Goal: Task Accomplishment & Management: Manage account settings

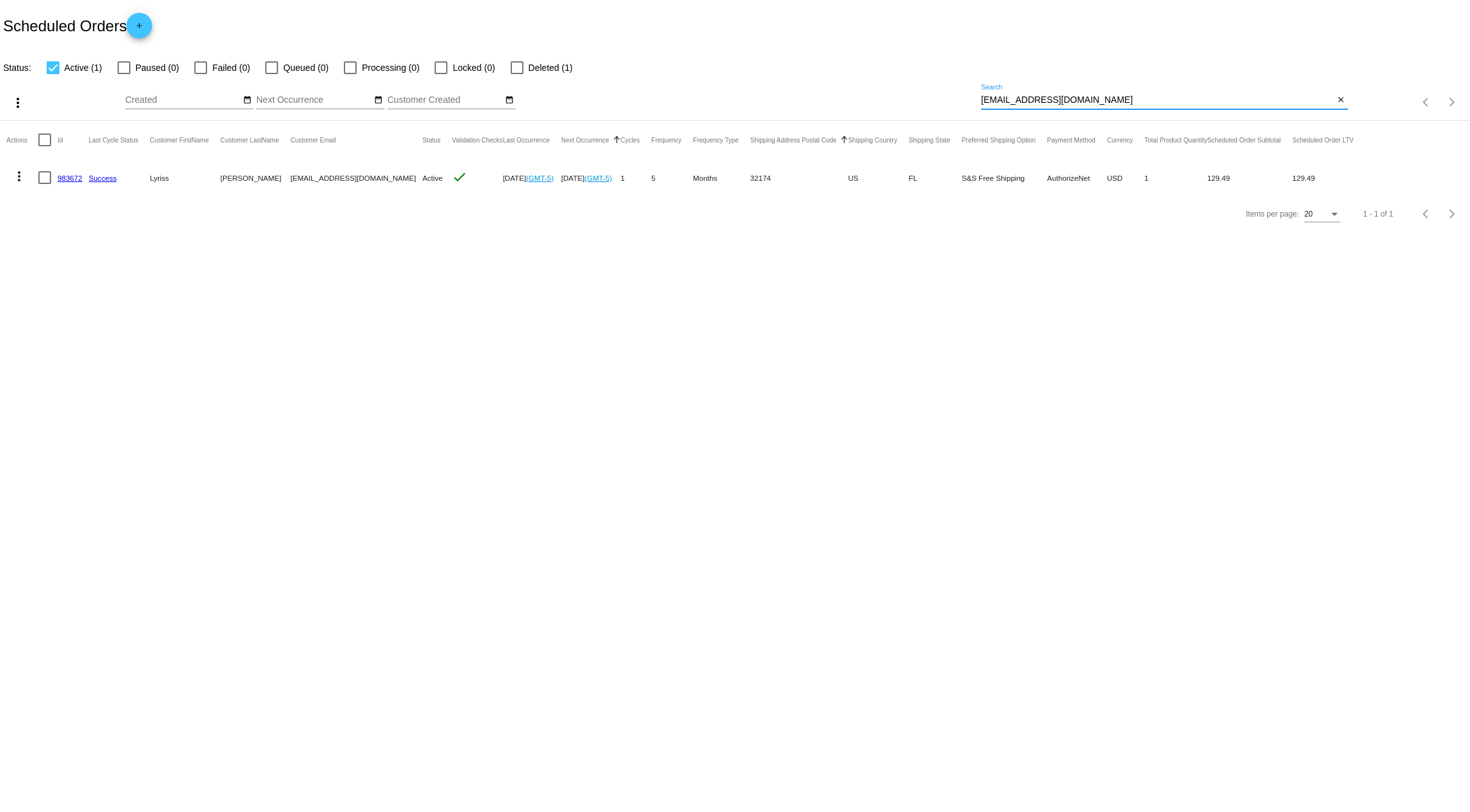
drag, startPoint x: 1118, startPoint y: 101, endPoint x: 822, endPoint y: 128, distance: 297.2
click at [822, 127] on app-dashboard-scheduled-orders "Scheduled Orders add Status: Active (1) Paused (0) Failed (0) Queued (0) Proces…" at bounding box center [735, 116] width 1470 height 232
click at [1088, 69] on div "Status: Active (1) Paused (0) Failed (0) Queued (0) Processing (0) Locked (0) D…" at bounding box center [735, 63] width 1470 height 24
drag, startPoint x: 1095, startPoint y: 99, endPoint x: 913, endPoint y: 98, distance: 182.0
click at [913, 98] on div "more_vert Aug Jan Feb Mar [DATE]" at bounding box center [735, 98] width 1470 height 45
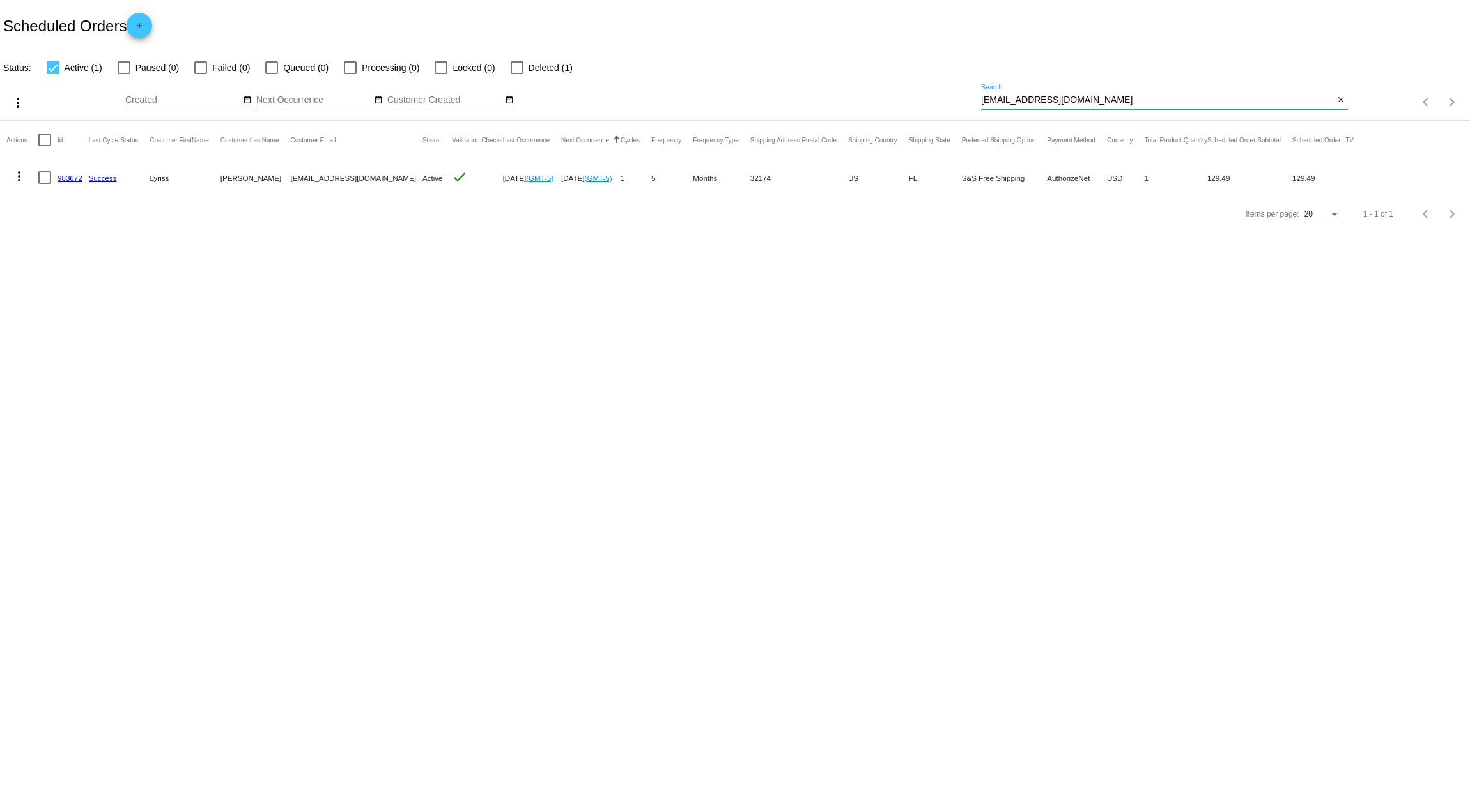
paste input "[EMAIL_ADDRESS][DOMAIN_NAME]"
type input "[EMAIL_ADDRESS][DOMAIN_NAME]"
click at [66, 175] on link "847997" at bounding box center [69, 178] width 25 height 8
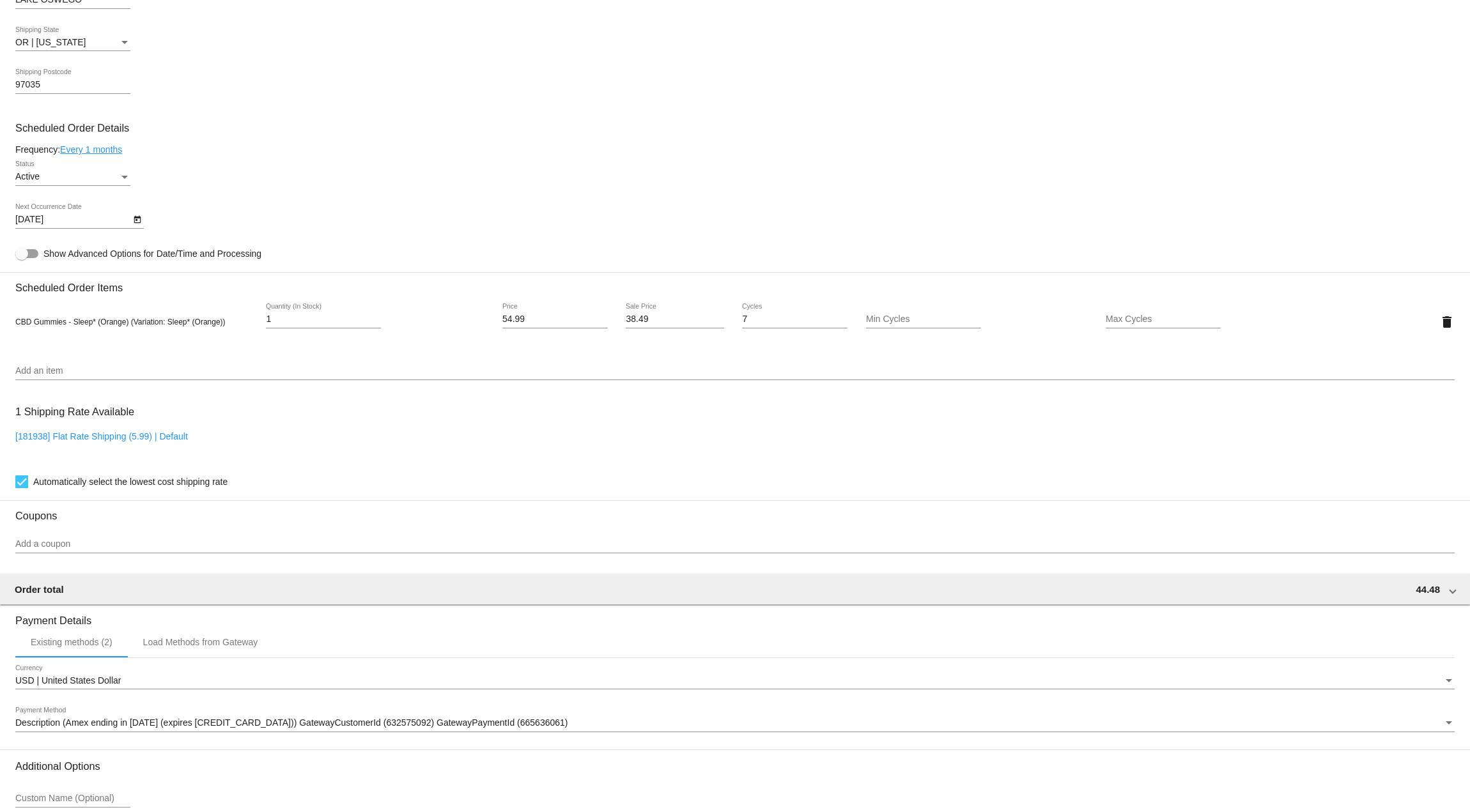
scroll to position [638, 0]
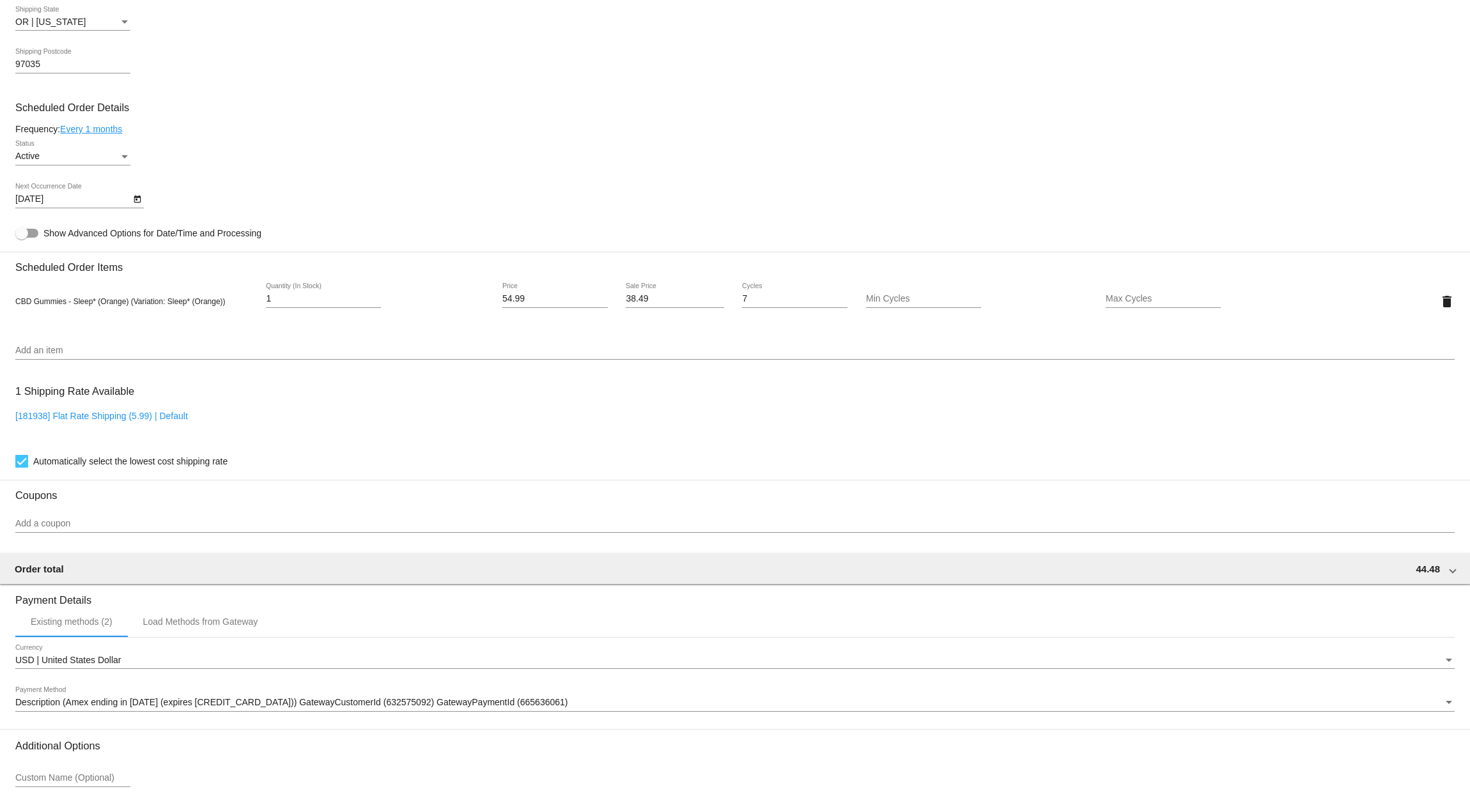
click at [104, 125] on link "Every 1 months" at bounding box center [91, 129] width 62 height 10
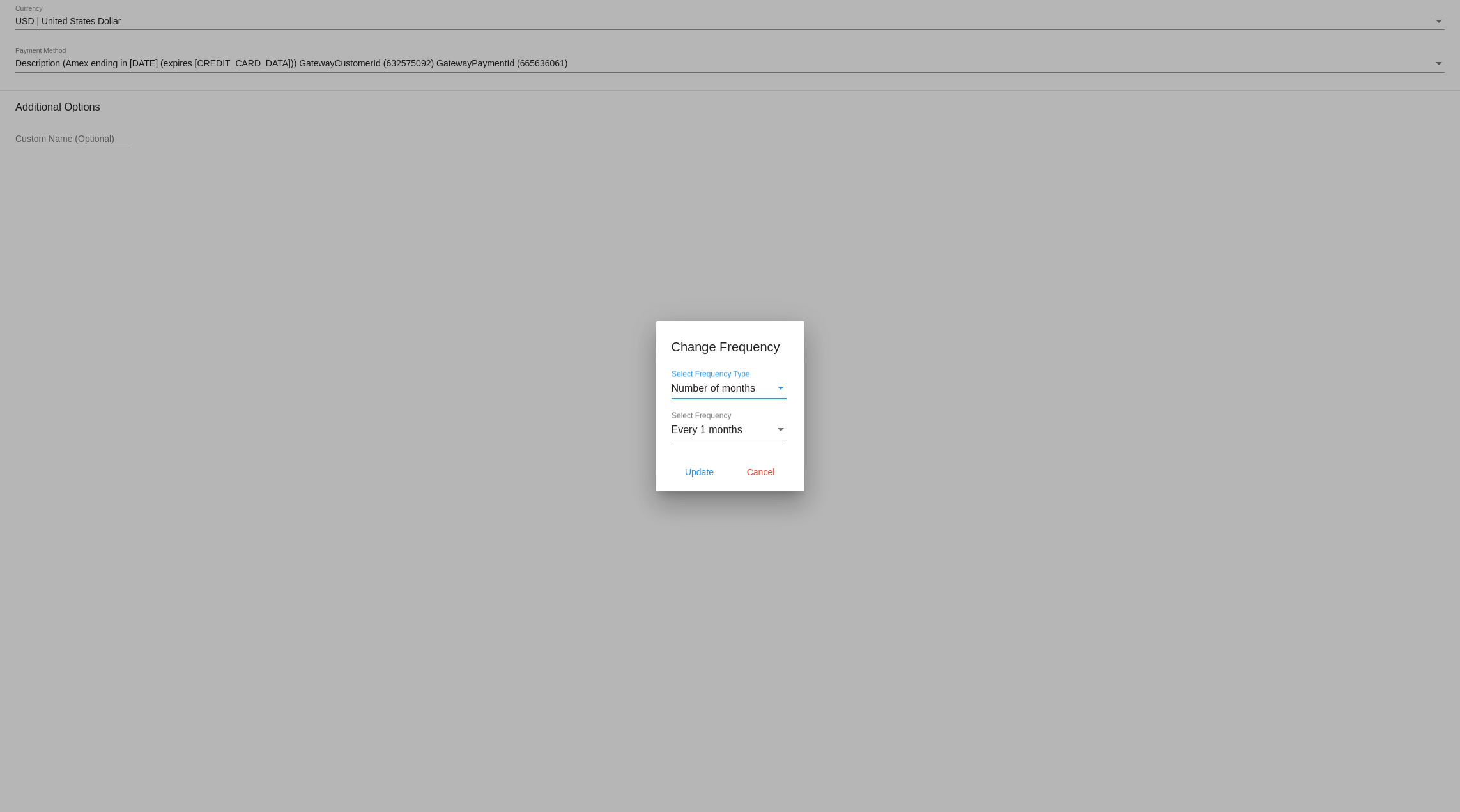
click at [723, 425] on span "Every 1 months" at bounding box center [707, 429] width 71 height 11
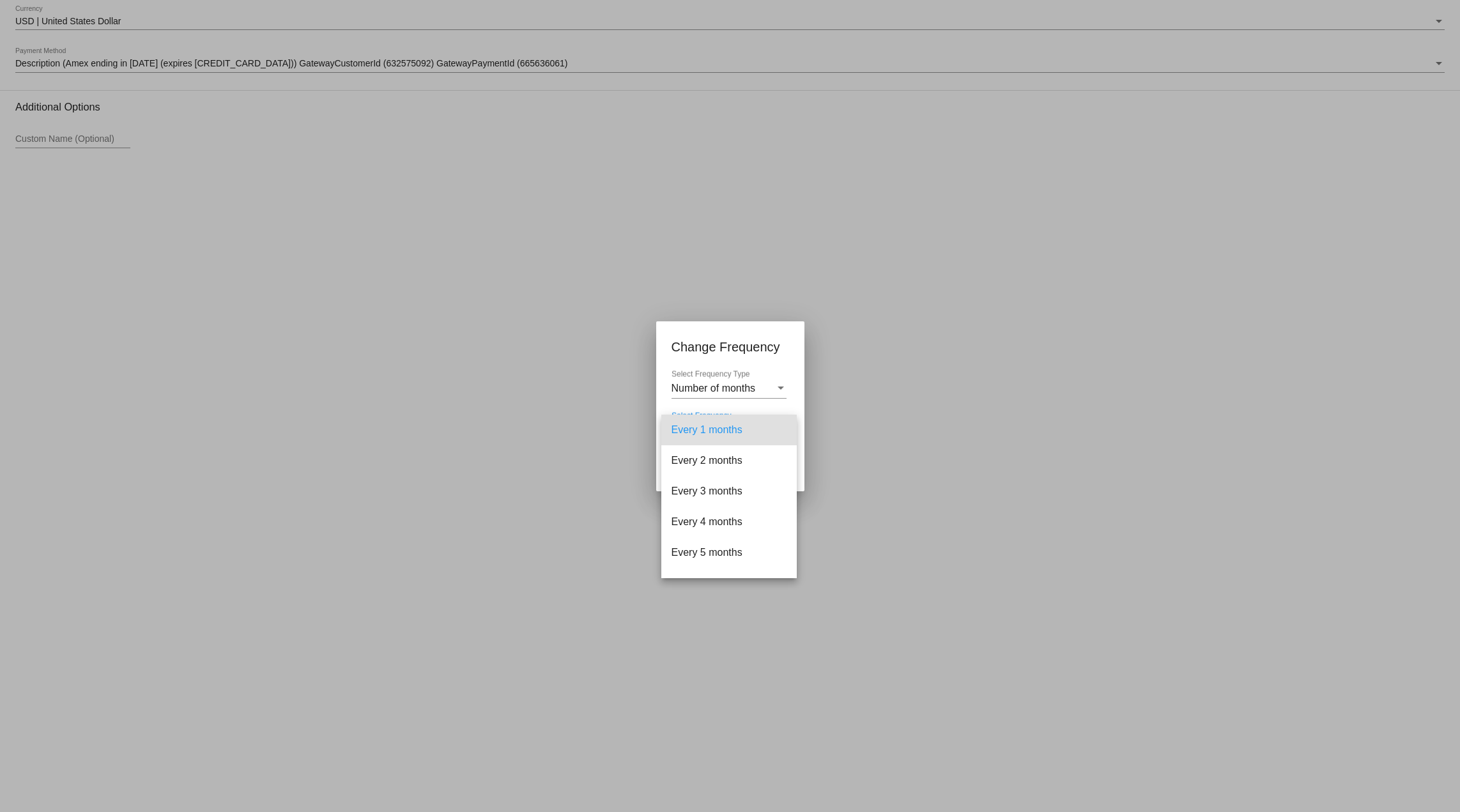
click at [709, 383] on div at bounding box center [730, 406] width 1460 height 812
click at [708, 387] on span "Number of months" at bounding box center [714, 387] width 85 height 11
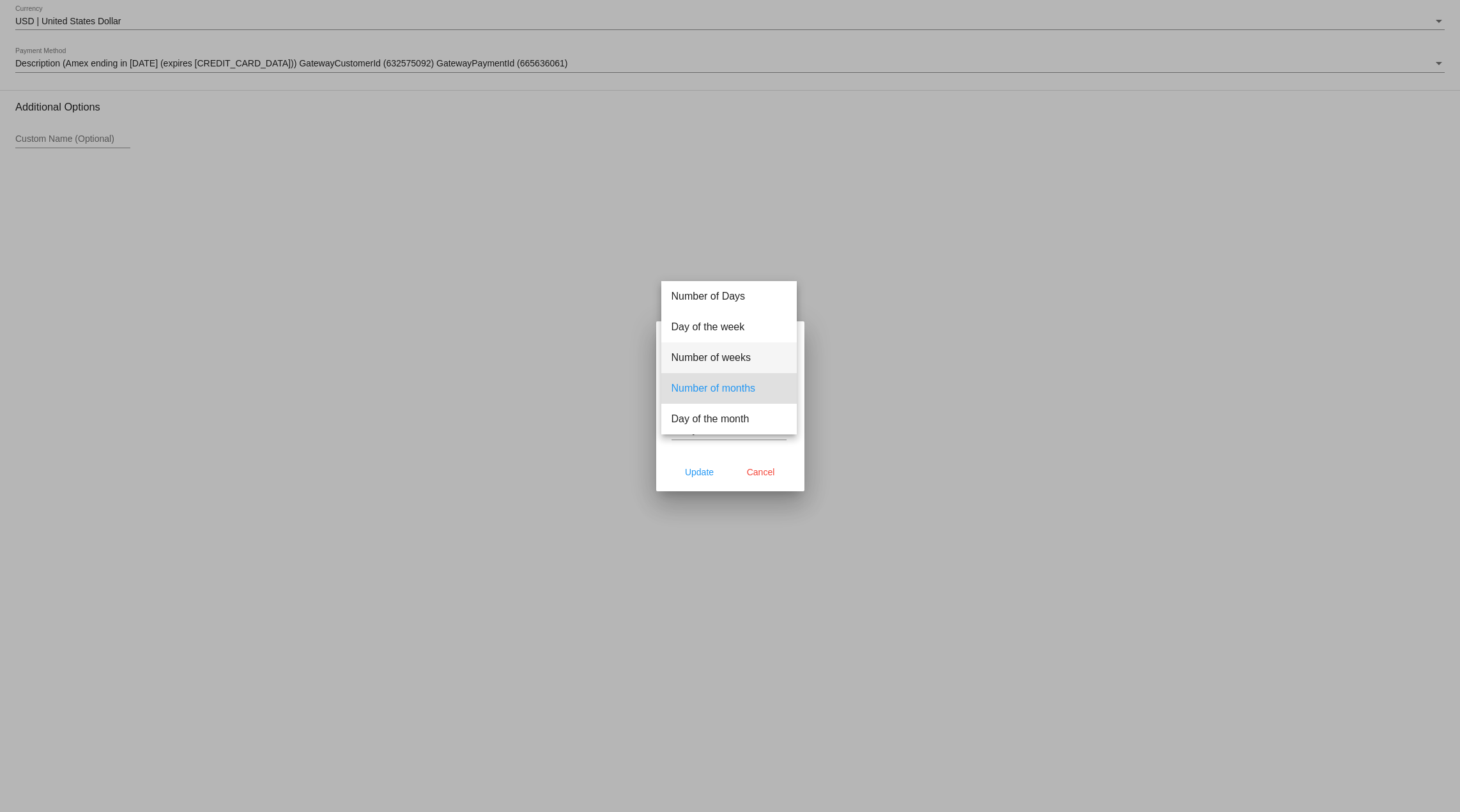
click at [710, 361] on span "Number of weeks" at bounding box center [729, 357] width 115 height 30
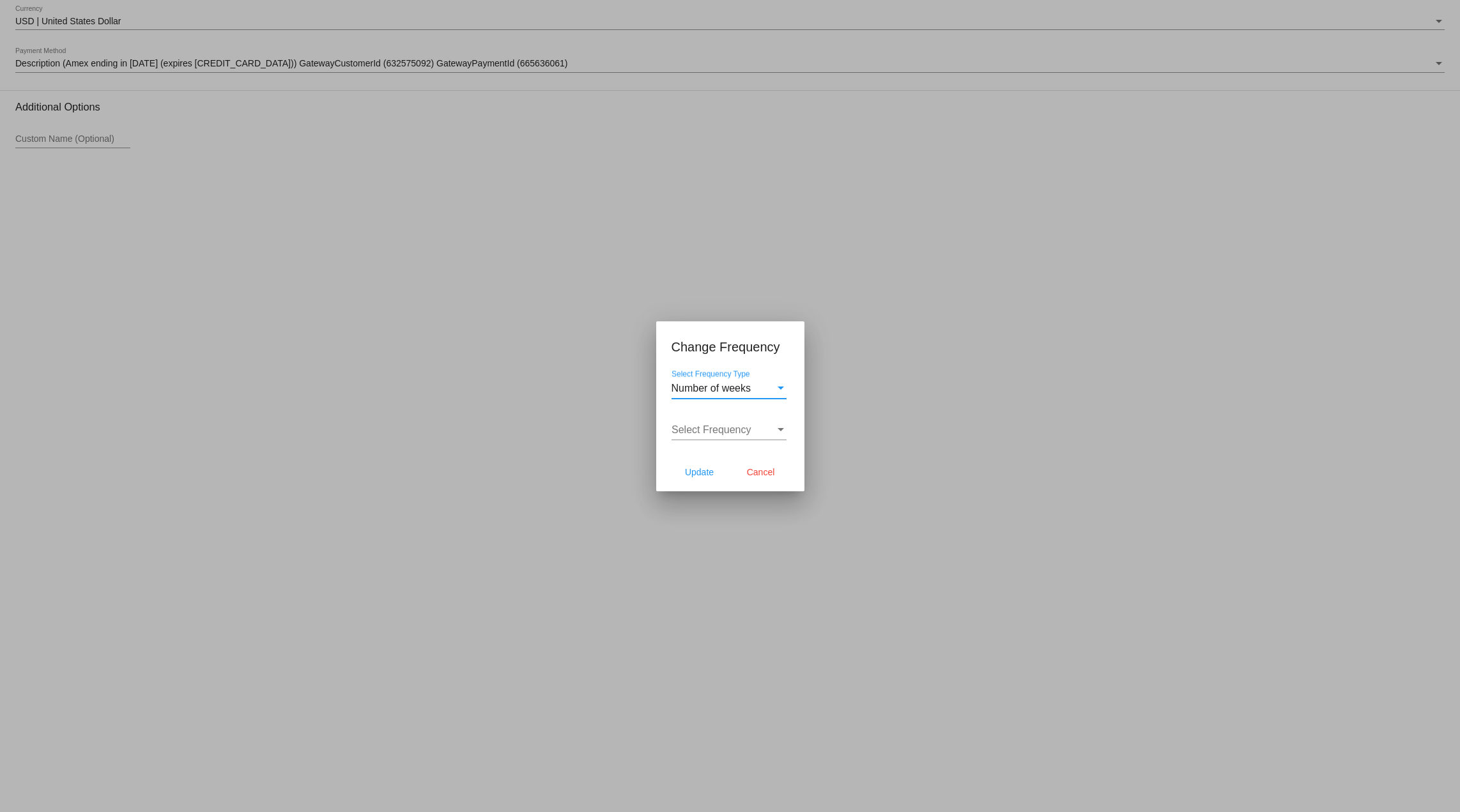
click at [718, 419] on div "Select Frequency Select Frequency" at bounding box center [729, 425] width 115 height 29
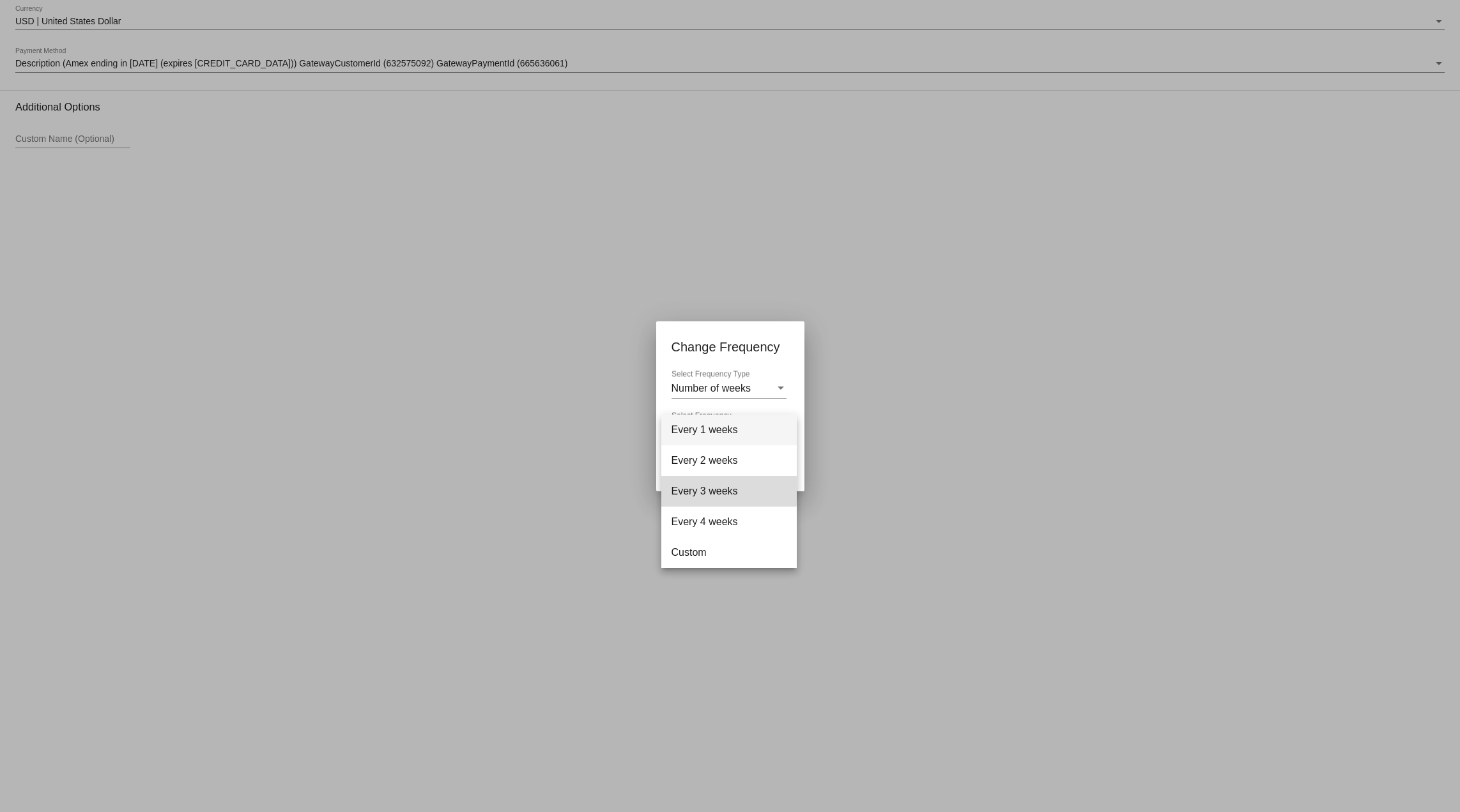
click at [695, 482] on span "Every 3 weeks" at bounding box center [729, 491] width 115 height 30
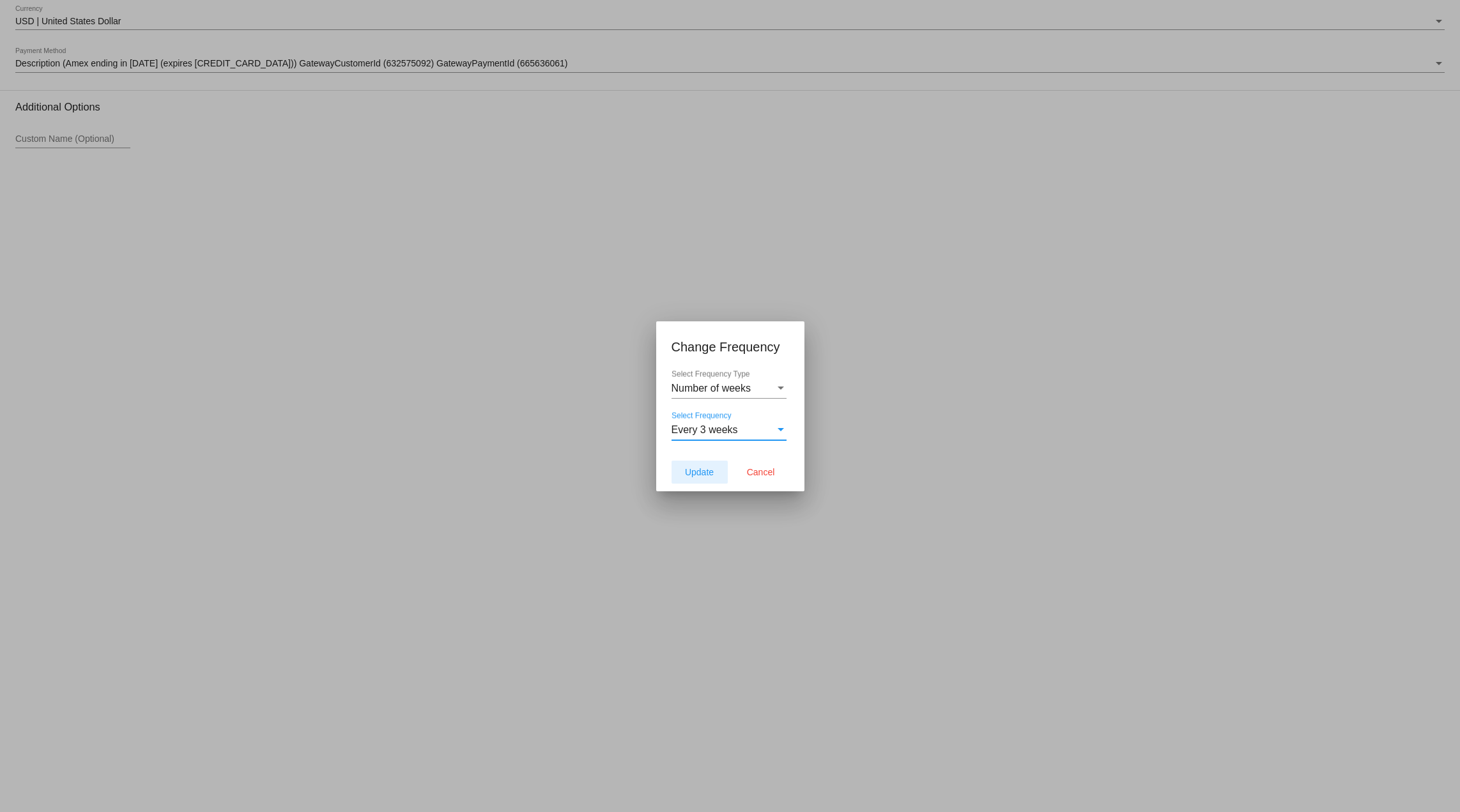
click at [698, 479] on button "Update" at bounding box center [700, 472] width 56 height 23
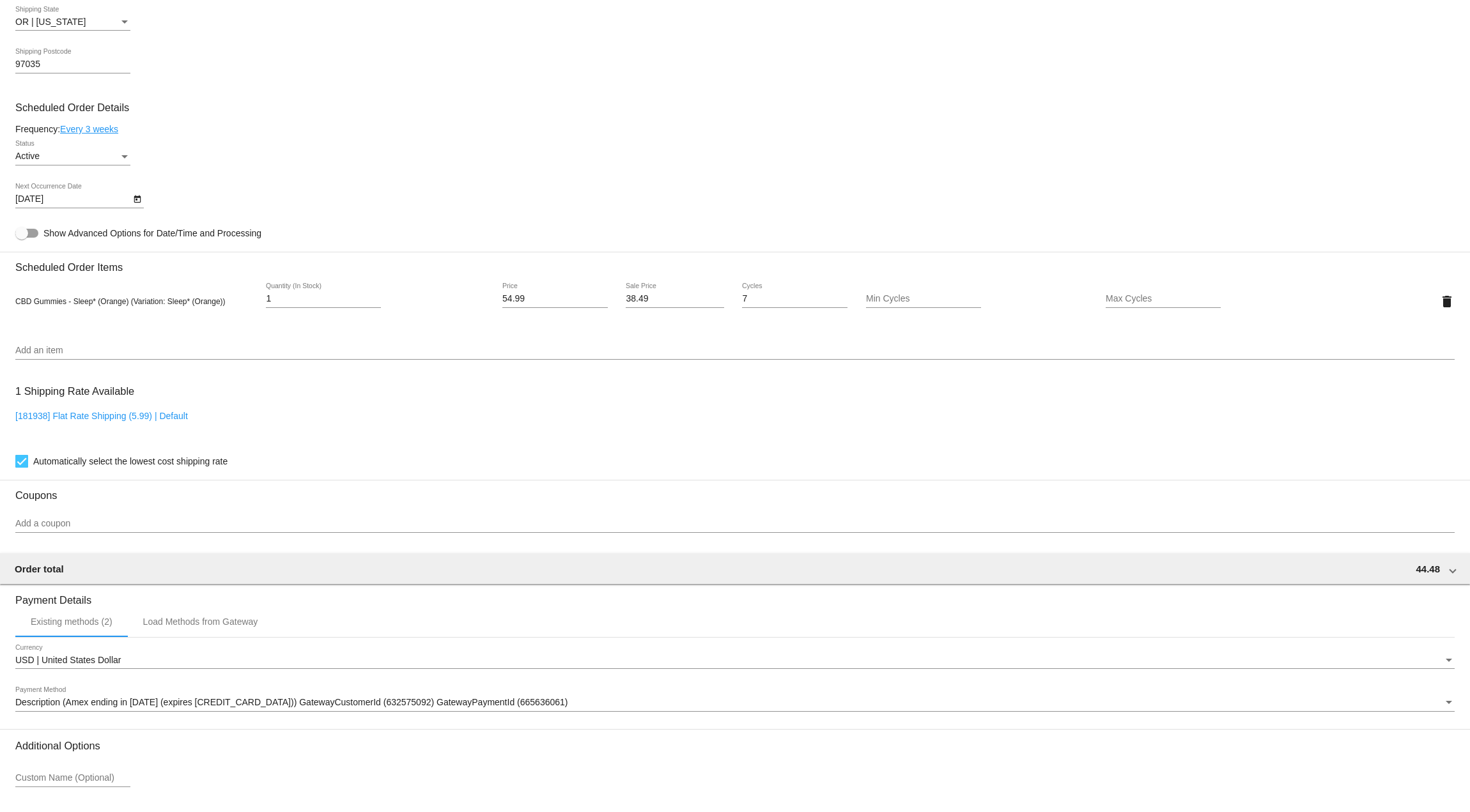
type input "[DATE]"
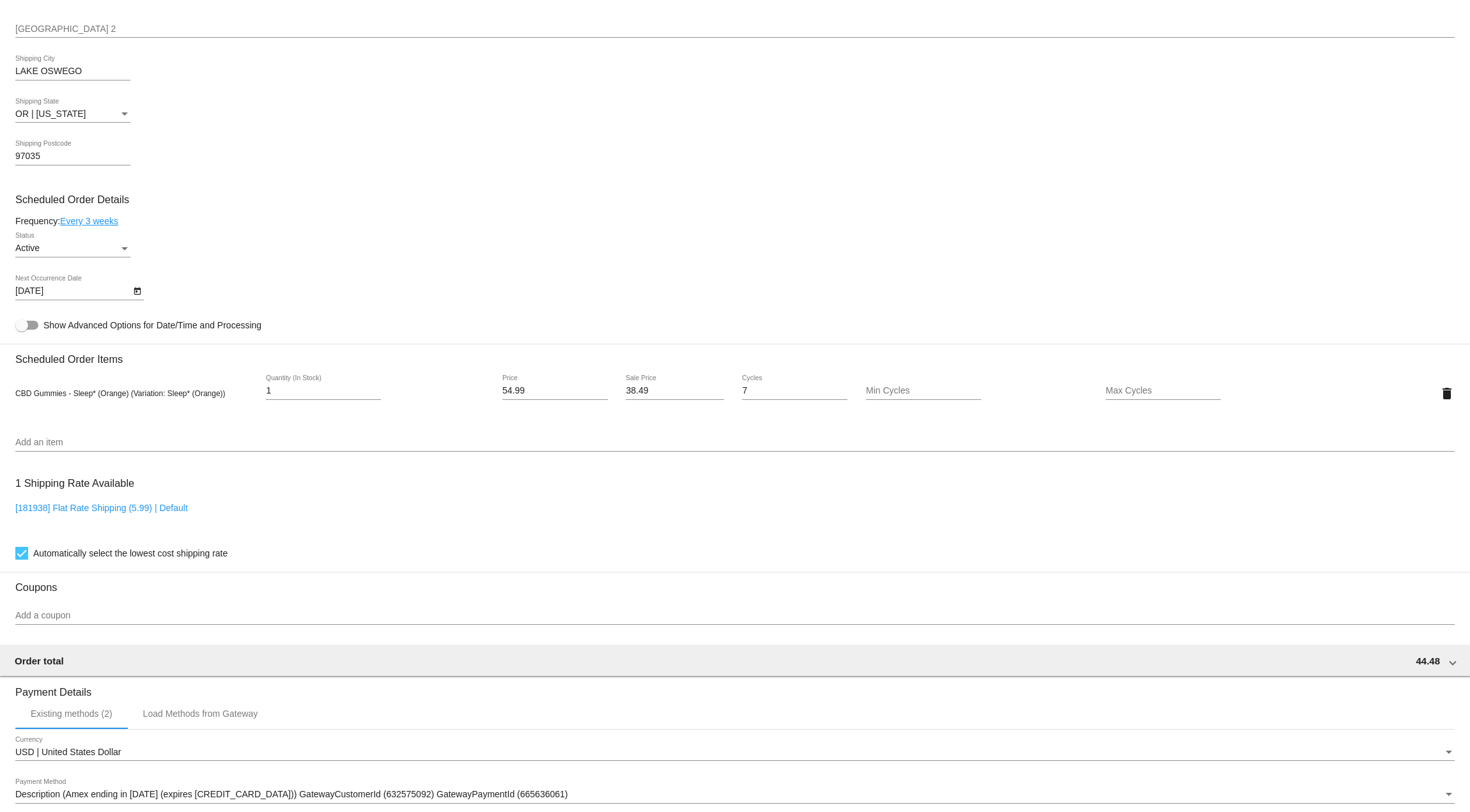
scroll to position [737, 0]
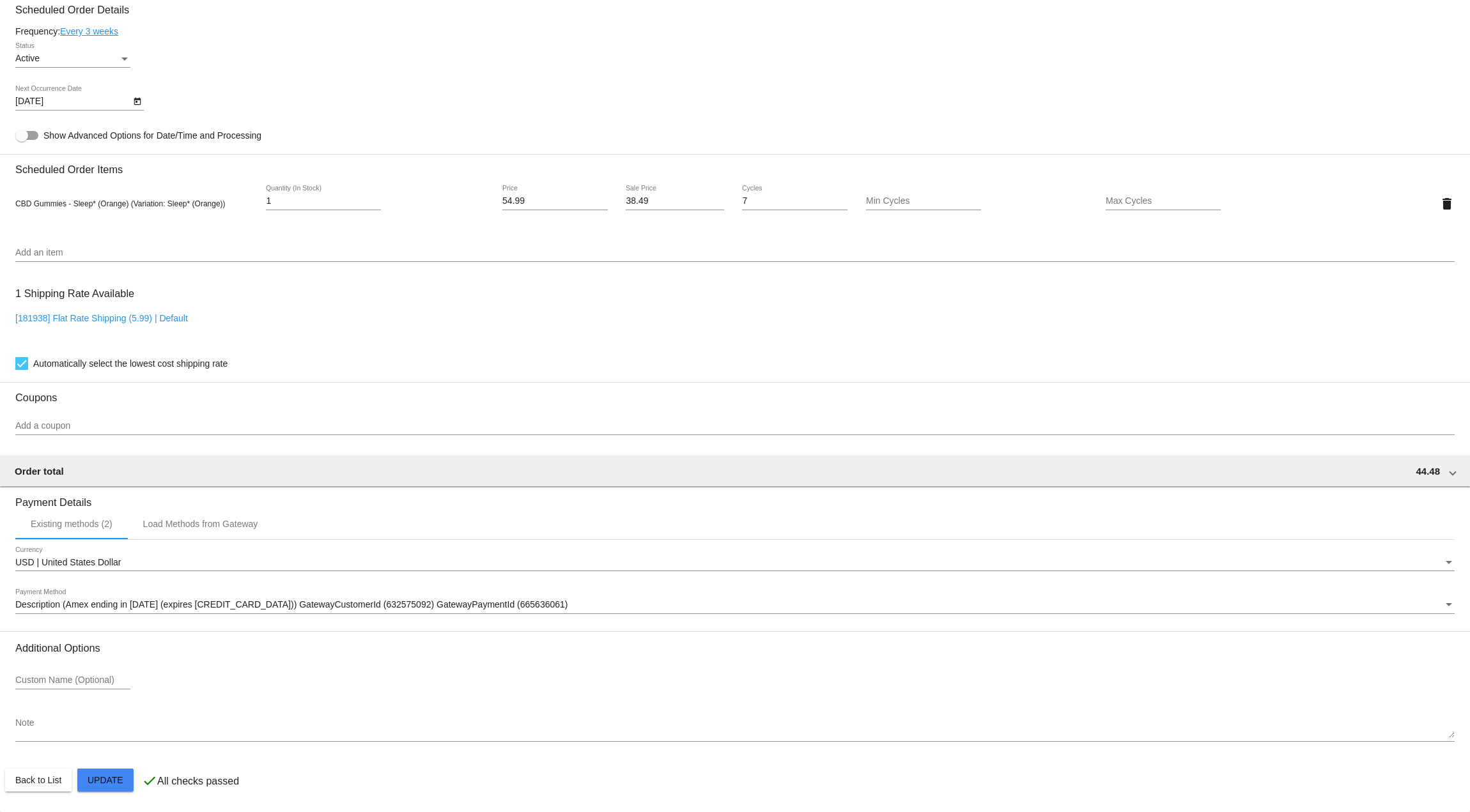
click at [121, 782] on mat-card "Customer 2669929: [PERSON_NAME] [EMAIL_ADDRESS][DOMAIN_NAME] Customer Shipping …" at bounding box center [735, 173] width 1470 height 1278
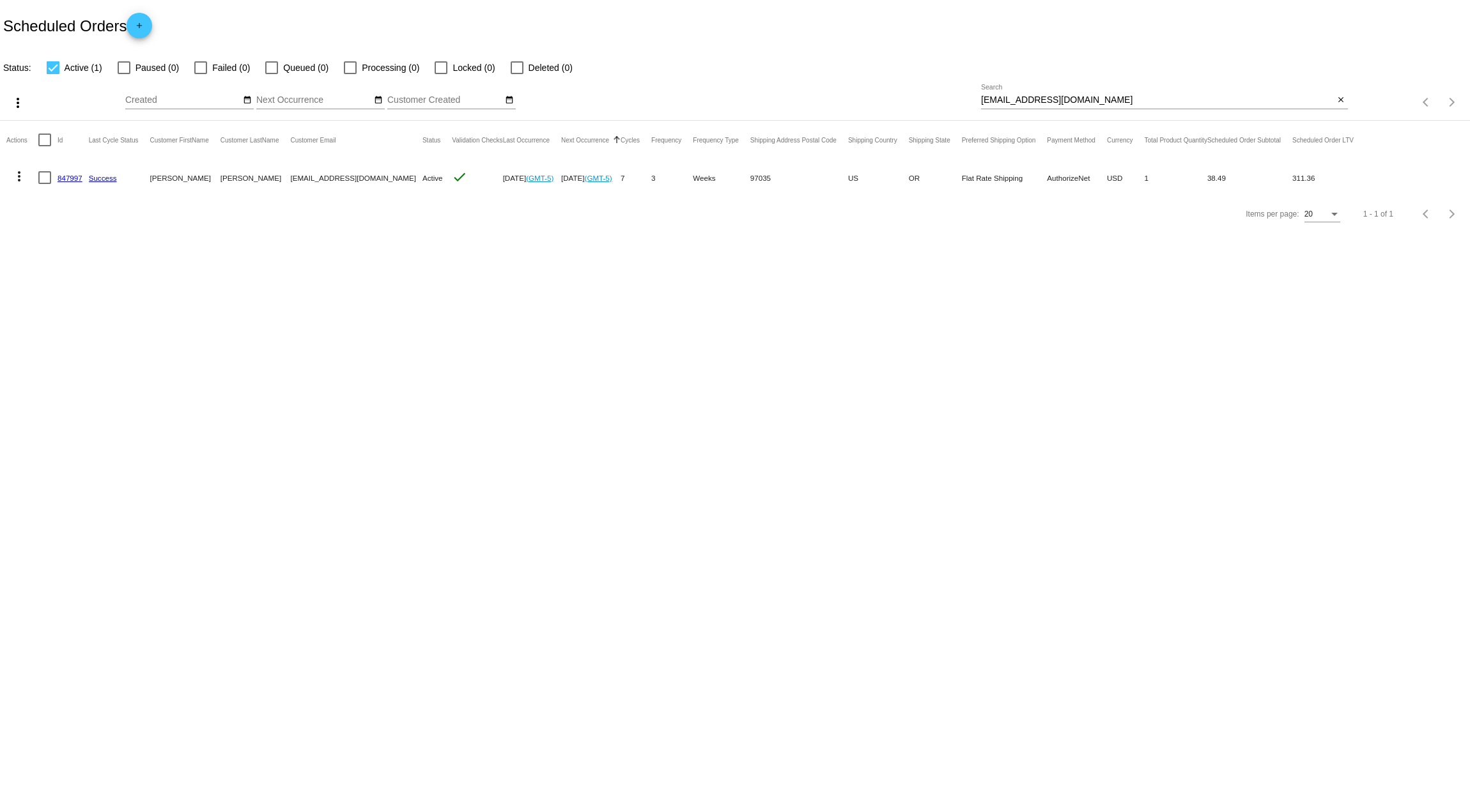
drag, startPoint x: 850, startPoint y: 476, endPoint x: 873, endPoint y: 475, distance: 23.0
click at [850, 476] on body "Scheduled Orders add Status: Active (1) Paused (0) Failed (0) Queued (0) Proces…" at bounding box center [735, 406] width 1470 height 812
